Goal: Task Accomplishment & Management: Complete application form

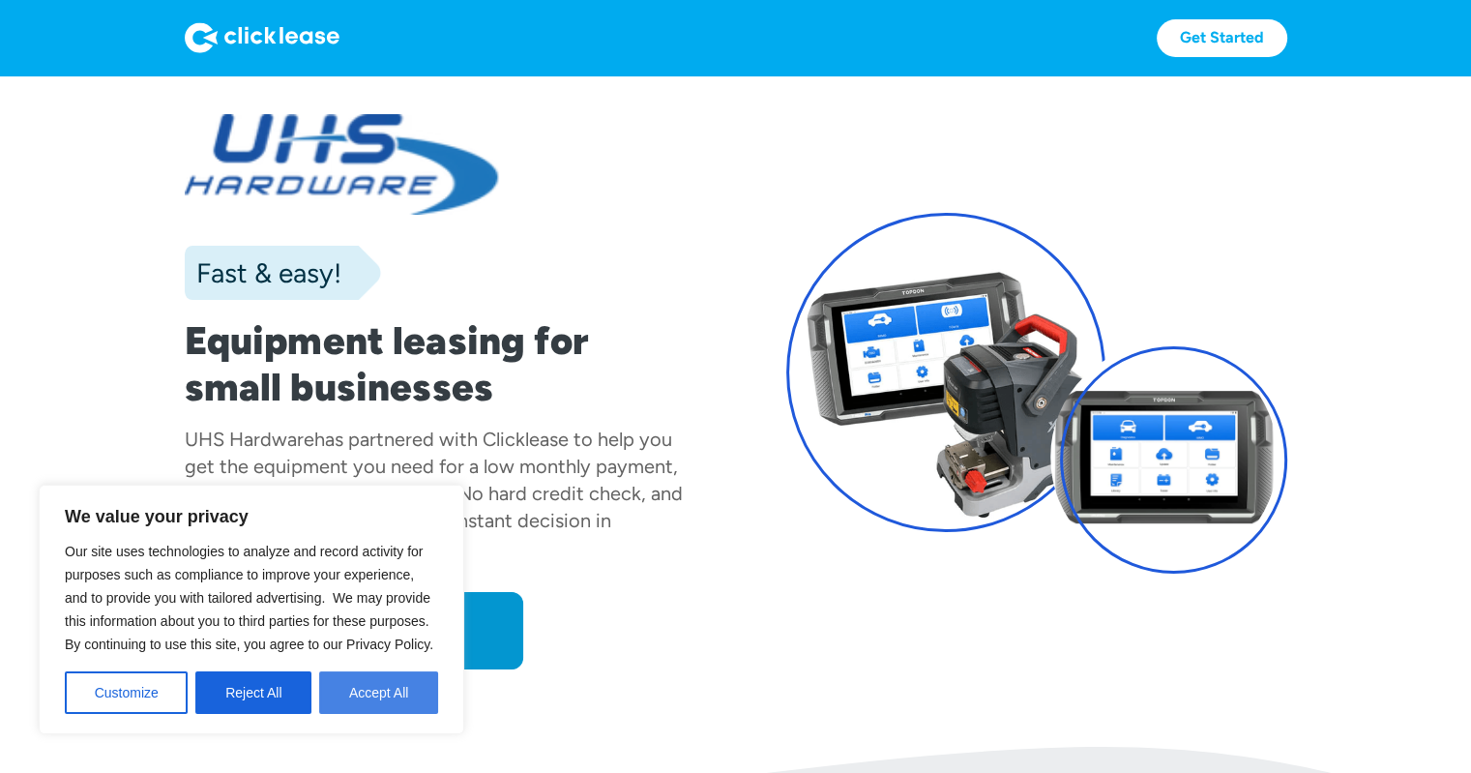
click at [374, 676] on button "Accept All" at bounding box center [378, 692] width 119 height 43
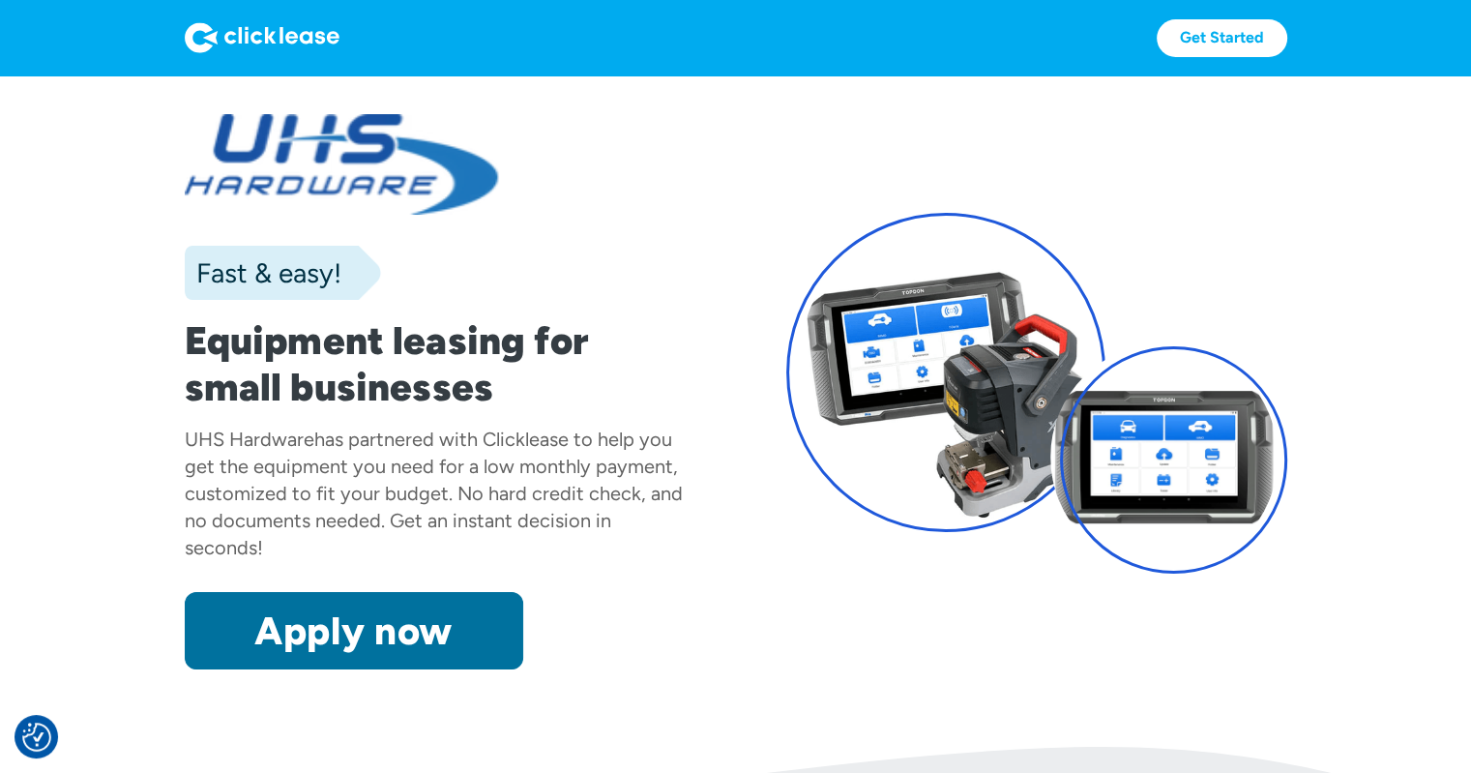
click at [362, 622] on link "Apply now" at bounding box center [354, 630] width 339 height 77
